Goal: Information Seeking & Learning: Learn about a topic

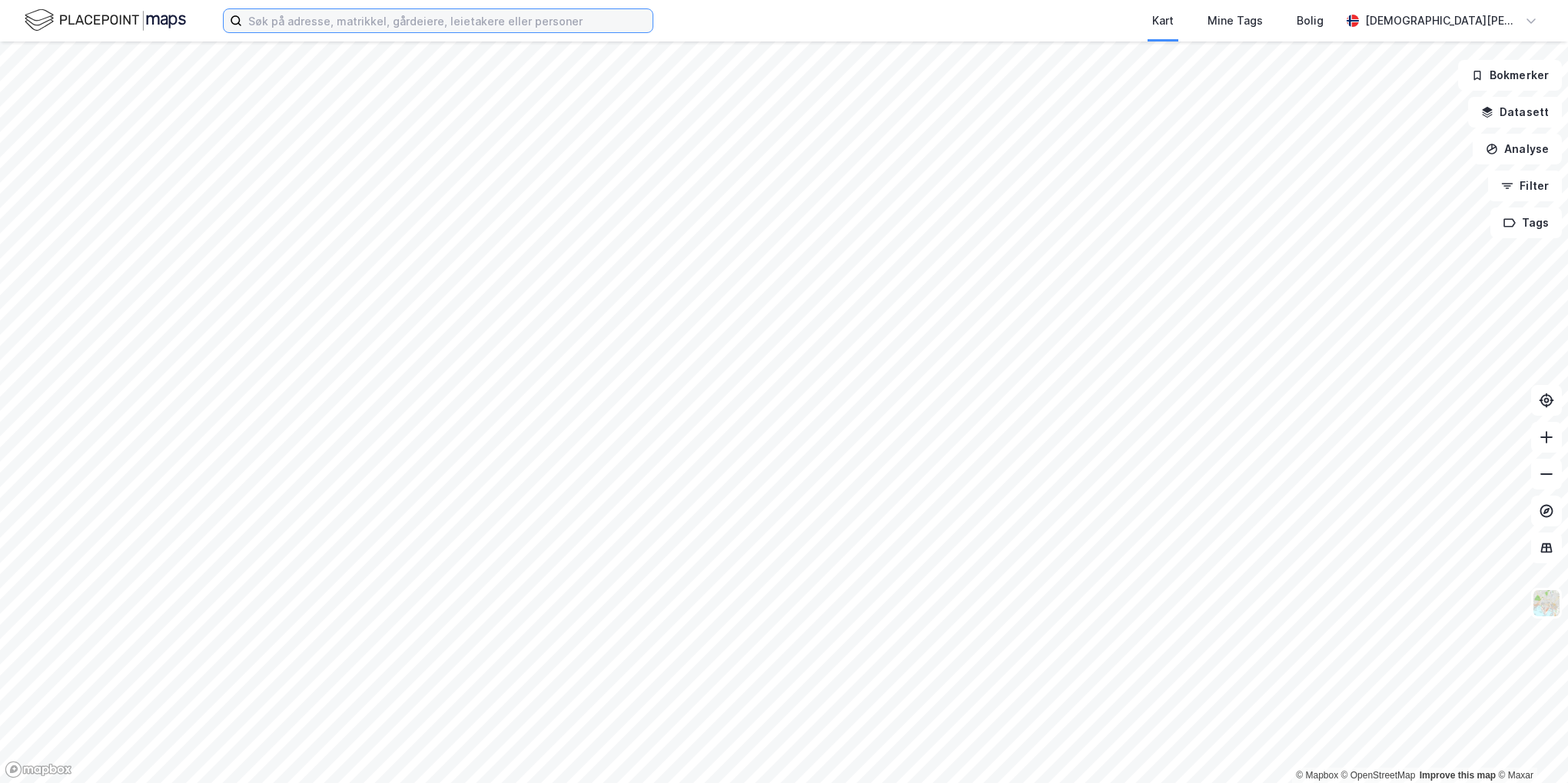
click at [271, 22] on input at bounding box center [447, 21] width 410 height 23
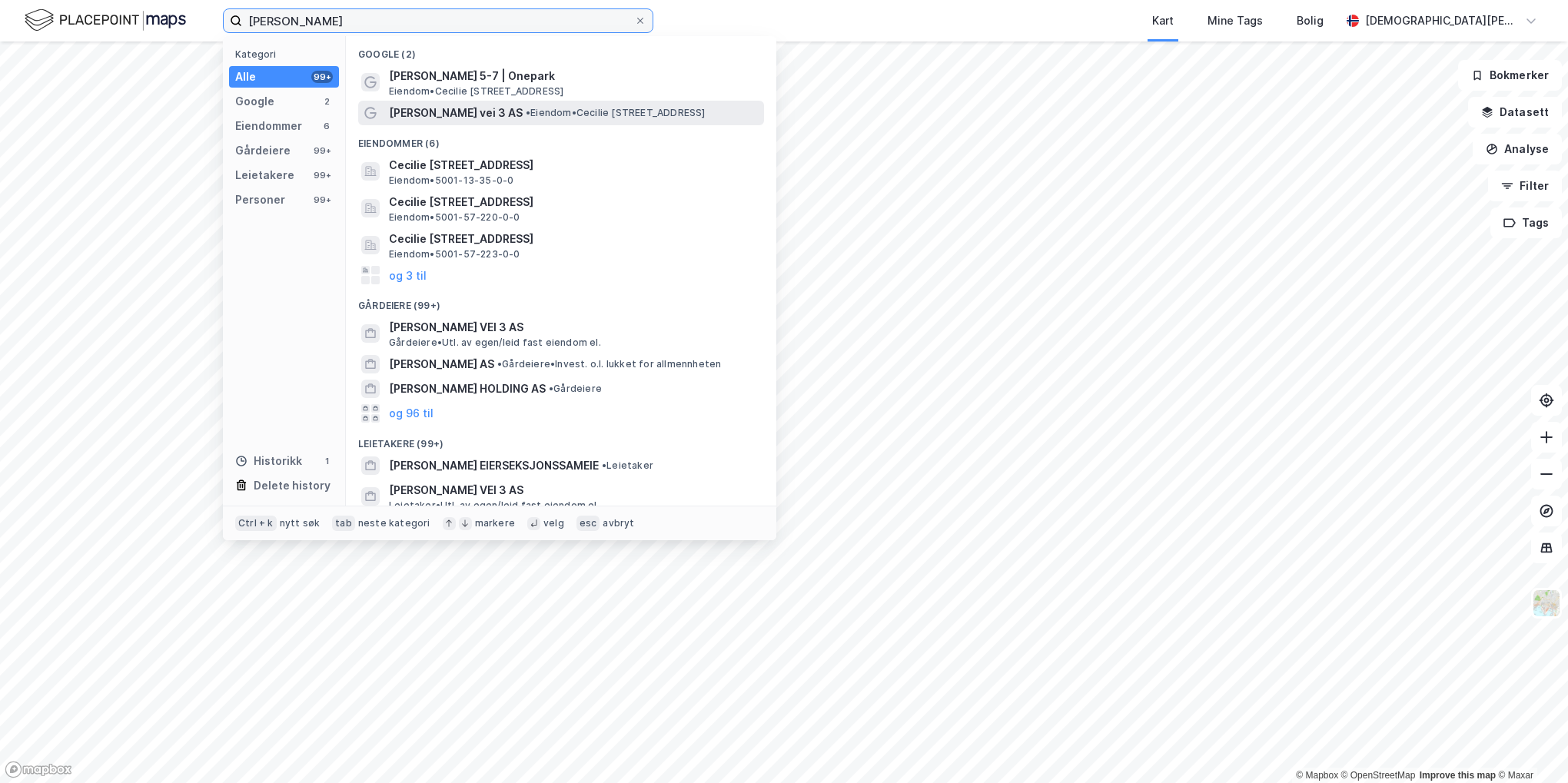
type input "[PERSON_NAME]"
click at [484, 113] on span "[PERSON_NAME] vei 3 AS" at bounding box center [455, 113] width 134 height 19
